Goal: Task Accomplishment & Management: Use online tool/utility

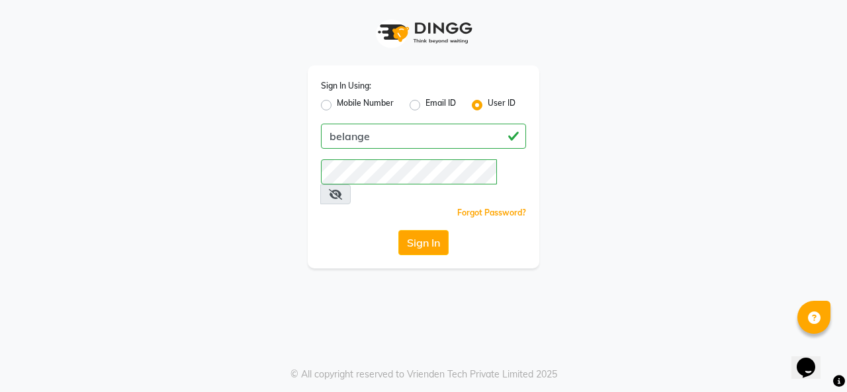
click at [342, 189] on icon at bounding box center [335, 194] width 13 height 11
click at [416, 230] on button "Sign In" at bounding box center [423, 242] width 50 height 25
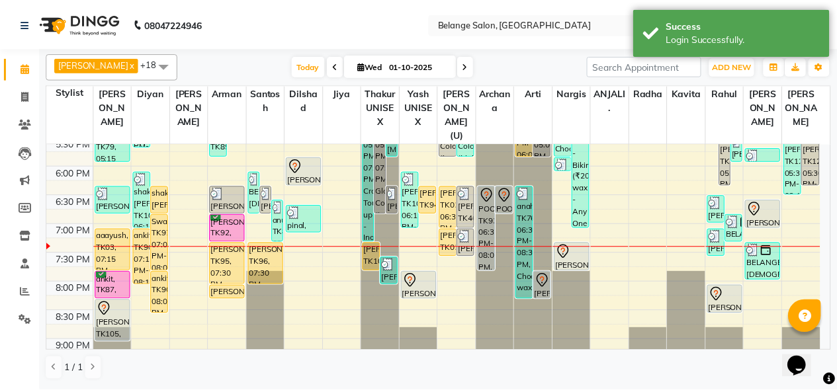
scroll to position [562, 0]
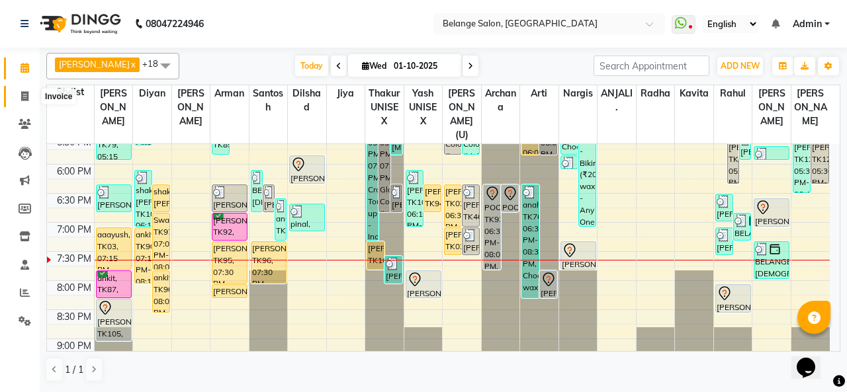
click at [21, 95] on icon at bounding box center [24, 96] width 7 height 10
select select "service"
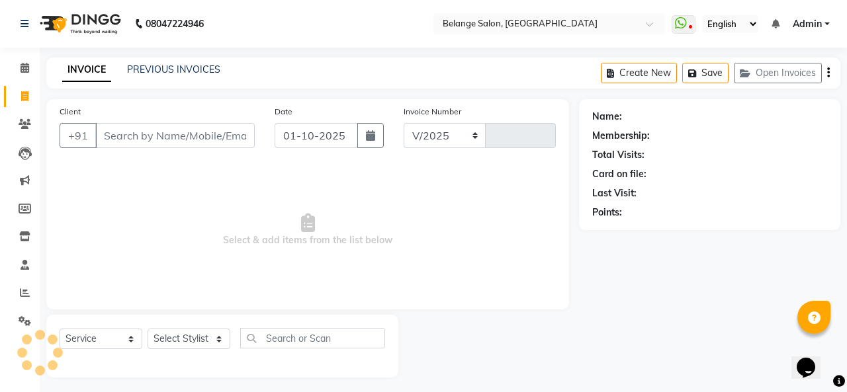
select select "5076"
type input "13373"
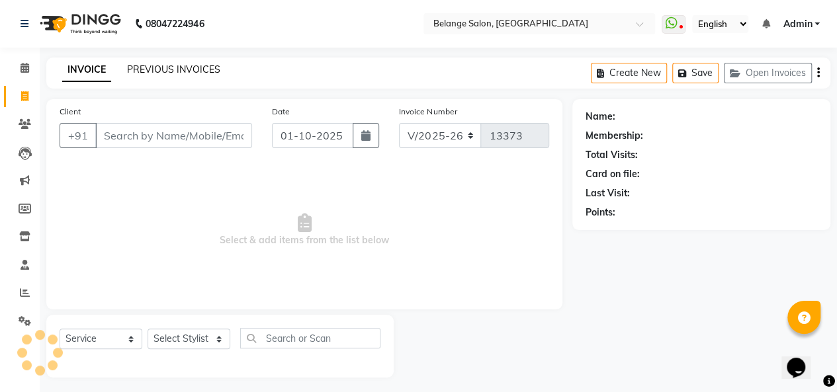
click at [169, 67] on link "PREVIOUS INVOICES" at bounding box center [173, 70] width 93 height 12
